Goal: Information Seeking & Learning: Check status

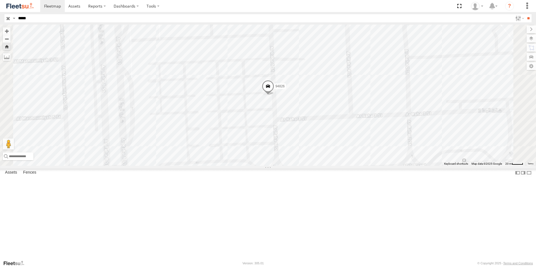
drag, startPoint x: 41, startPoint y: 19, endPoint x: 0, endPoint y: 12, distance: 41.8
click at [0, 12] on body at bounding box center [268, 133] width 536 height 266
type input "*****"
click at [525, 14] on input "**" at bounding box center [528, 18] width 6 height 8
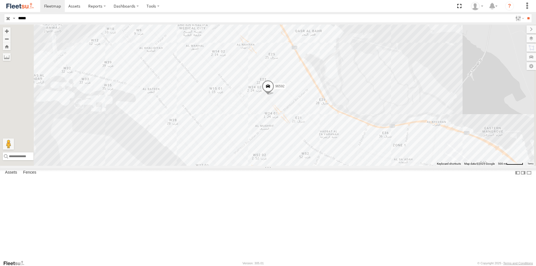
click at [274, 95] on span at bounding box center [268, 87] width 12 height 15
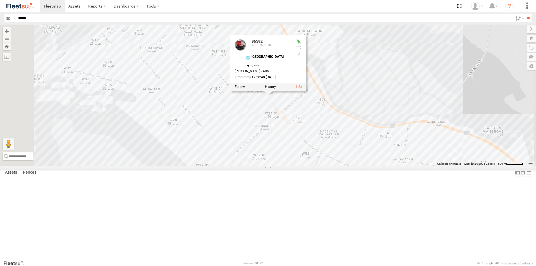
click at [259, 110] on div "96592 96592 AUH-OAR-BIKE [GEOGRAPHIC_DATA] Outlet 24.45247 , 54.38841 0 [PERSON…" at bounding box center [268, 95] width 536 height 141
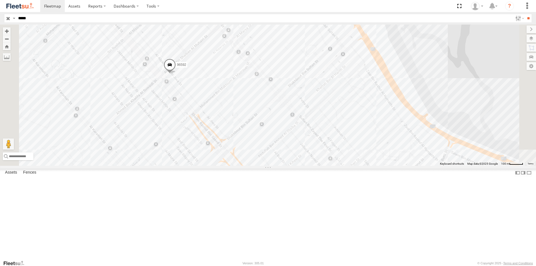
drag, startPoint x: 40, startPoint y: 20, endPoint x: 10, endPoint y: 21, distance: 30.2
click at [10, 21] on div "Search Query Asset ID Asset Label Registration Manufacturer Model VIN Job ID Dr…" at bounding box center [264, 18] width 520 height 8
click at [176, 75] on span at bounding box center [169, 67] width 12 height 15
click at [177, 69] on label at bounding box center [171, 67] width 11 height 4
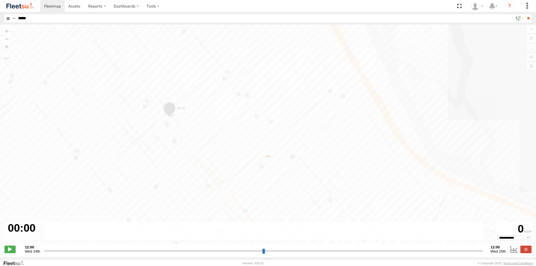
type input "**********"
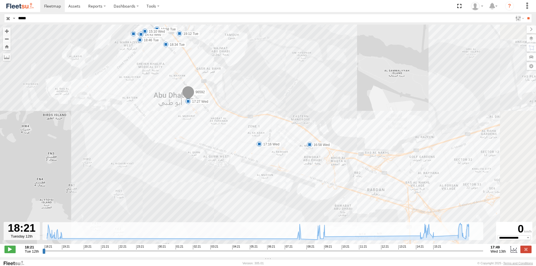
drag, startPoint x: 290, startPoint y: 159, endPoint x: 250, endPoint y: 130, distance: 49.2
click at [250, 130] on div "96592 18:34 Tue 18:46 Tue 18:58 Tue 19:12 Tue 08:09 Wed 09:13 Wed 09:27 Wed 14:…" at bounding box center [268, 137] width 536 height 225
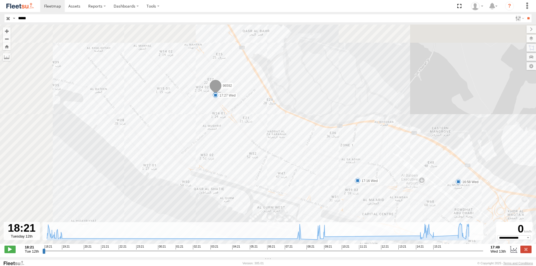
drag, startPoint x: 208, startPoint y: 157, endPoint x: 364, endPoint y: 202, distance: 162.8
click at [364, 202] on div "96592 18:34 Tue 18:46 Tue 18:58 Tue 19:12 Tue 08:09 Wed 09:13 Wed 09:27 Wed 14:…" at bounding box center [268, 137] width 536 height 225
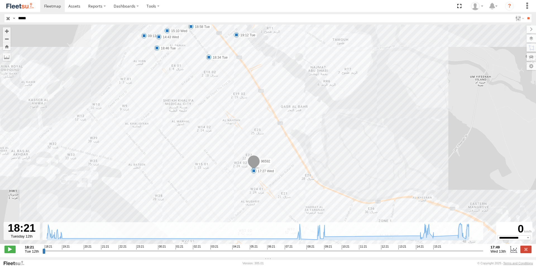
drag, startPoint x: 238, startPoint y: 133, endPoint x: 276, endPoint y: 210, distance: 86.4
click at [276, 210] on div "96592 18:34 Tue 18:46 Tue 18:58 Tue 19:12 Tue 08:09 Wed 09:13 Wed 09:27 Wed 14:…" at bounding box center [268, 137] width 536 height 225
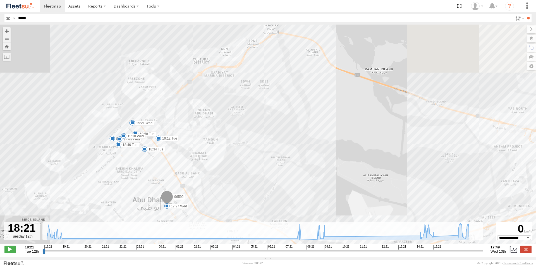
drag, startPoint x: 191, startPoint y: 109, endPoint x: 140, endPoint y: 177, distance: 85.7
click at [140, 177] on div "96592 18:34 Tue 18:46 Tue 18:58 Tue 19:12 Tue 08:09 Wed 09:13 Wed 09:27 Wed 14:…" at bounding box center [268, 137] width 536 height 225
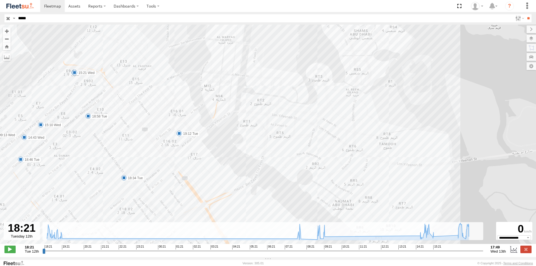
click at [179, 134] on span at bounding box center [179, 134] width 6 height 6
click at [112, 99] on div "96592 18:34 Tue 18:46 Tue 18:58 Tue 19:12 Tue 08:09 Wed 09:13 Wed 09:27 Wed 14:…" at bounding box center [268, 137] width 536 height 225
click at [219, 188] on div "96592 18:34 Tue 18:46 Tue 18:58 Tue 19:12 Tue 08:09 Wed 09:13 Wed 09:27 Wed 14:…" at bounding box center [268, 137] width 536 height 225
